Goal: Check status

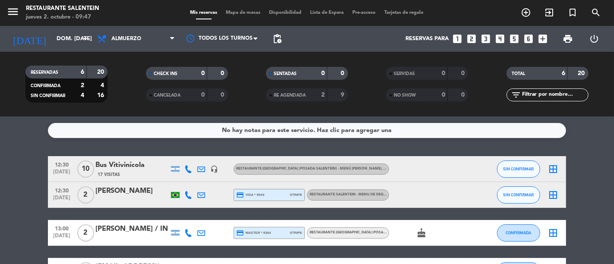
click at [21, 158] on bookings-row "12:30 [DATE] Bus Vitivinícola 17 Visitas headset_mic RESTAURANTE [GEOGRAPHIC_DA…" at bounding box center [307, 252] width 614 height 192
click at [79, 41] on input "dom. [DATE]" at bounding box center [89, 39] width 75 height 16
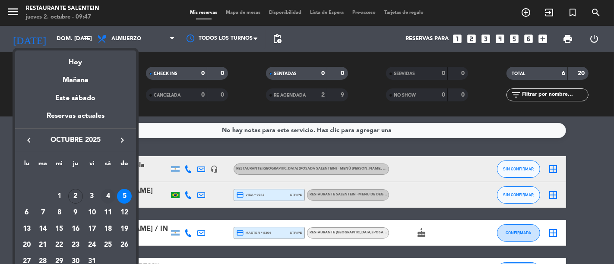
click at [108, 193] on div "4" at bounding box center [108, 196] width 15 height 15
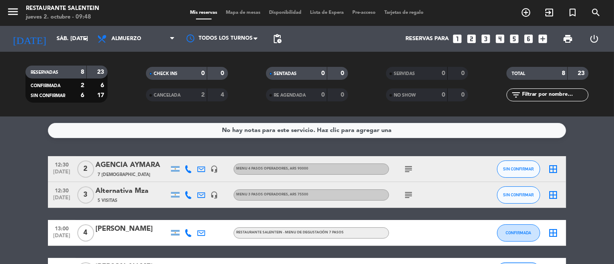
click at [26, 144] on div "No hay notas para este servicio. Haz clic para agregar una 12:30 [DATE] 2 AGENC…" at bounding box center [307, 191] width 614 height 148
click at [69, 39] on input "sáb. [DATE]" at bounding box center [89, 39] width 75 height 16
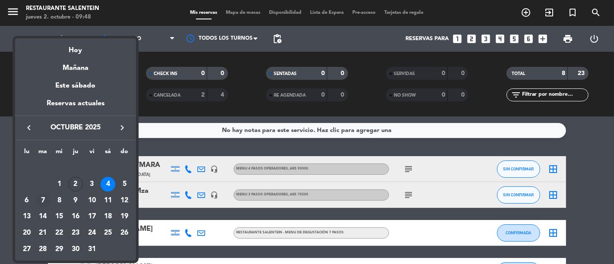
click at [44, 205] on div "7" at bounding box center [43, 200] width 15 height 15
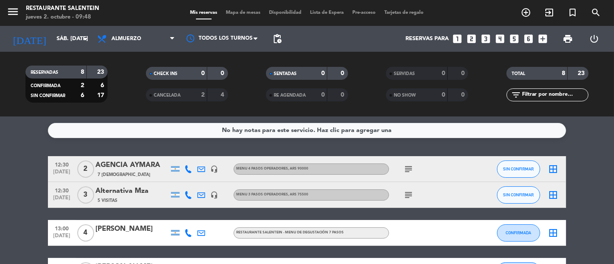
type input "[DATE] oct."
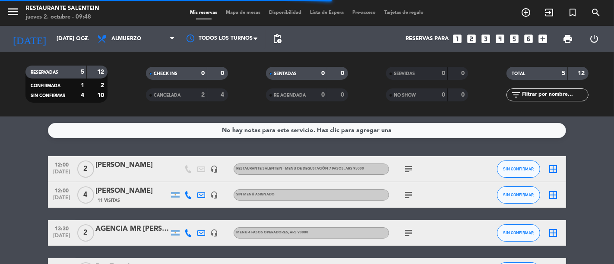
click at [37, 150] on div "No hay notas para este servicio. Haz clic para agregar una 12:00 [DATE] 2 [PERS…" at bounding box center [307, 191] width 614 height 148
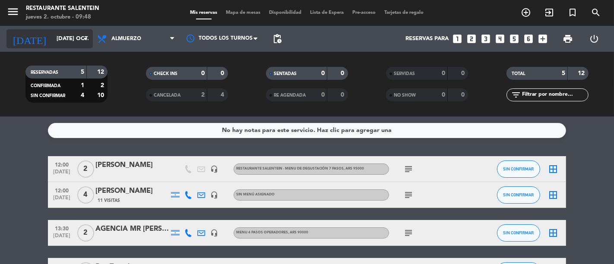
click at [80, 38] on icon "arrow_drop_down" at bounding box center [85, 39] width 10 height 10
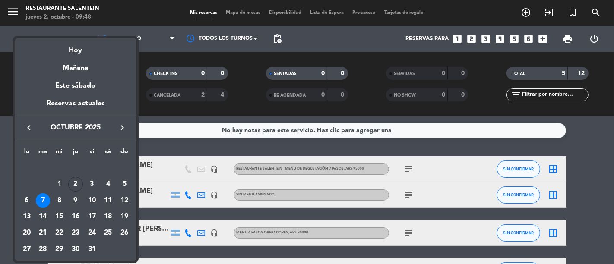
click at [8, 128] on div at bounding box center [307, 132] width 614 height 264
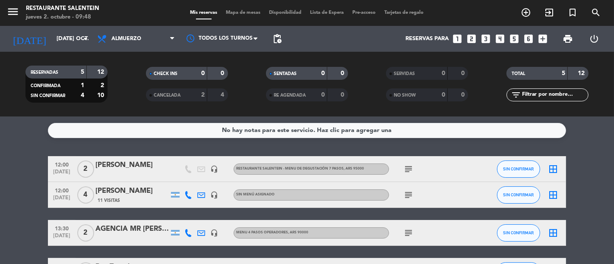
click at [8, 128] on service-notes "No hay notas para este servicio. Haz clic para agregar una" at bounding box center [307, 130] width 614 height 15
